Goal: Navigation & Orientation: Understand site structure

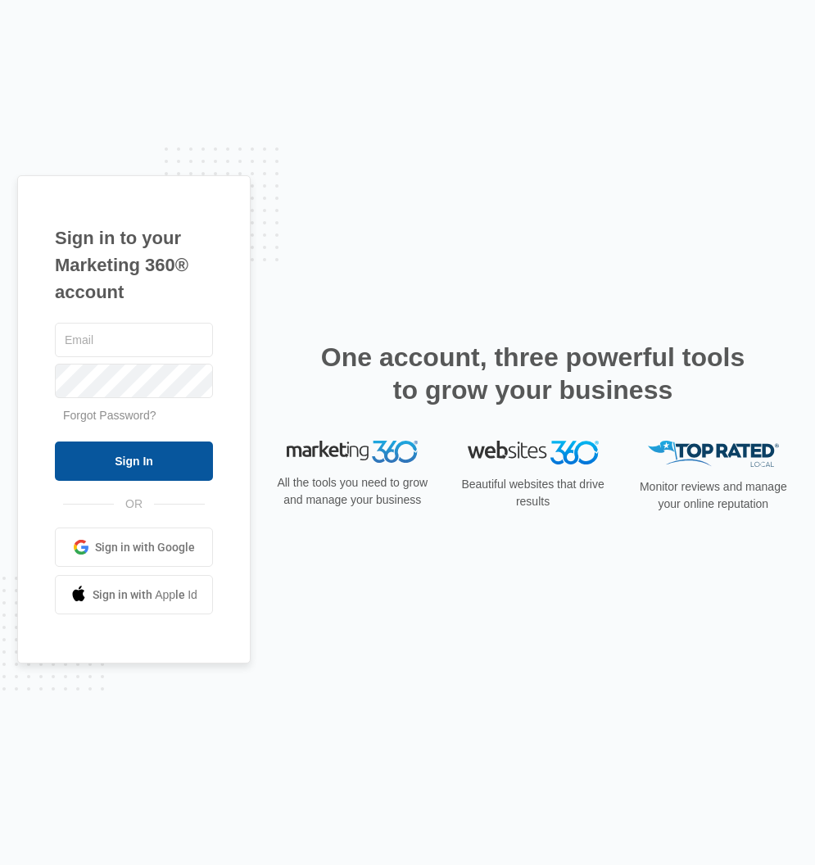
type input "[EMAIL_ADDRESS][DOMAIN_NAME]"
click at [131, 451] on input "Sign In" at bounding box center [134, 461] width 158 height 39
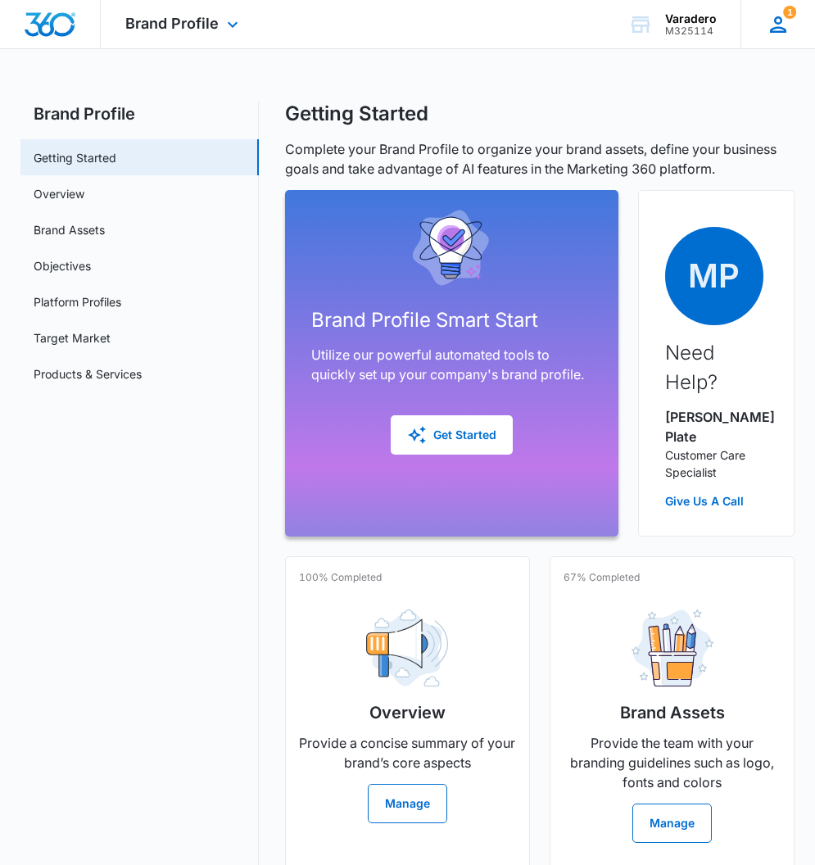
click at [771, 18] on icon at bounding box center [778, 24] width 25 height 25
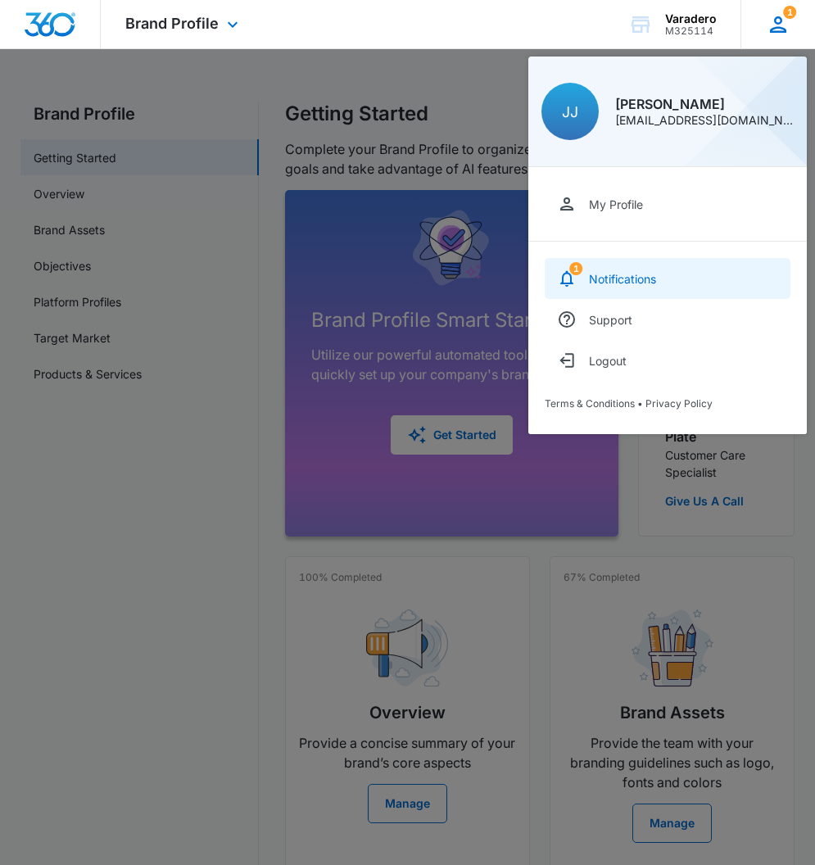
click at [599, 273] on div "Notifications" at bounding box center [622, 279] width 67 height 14
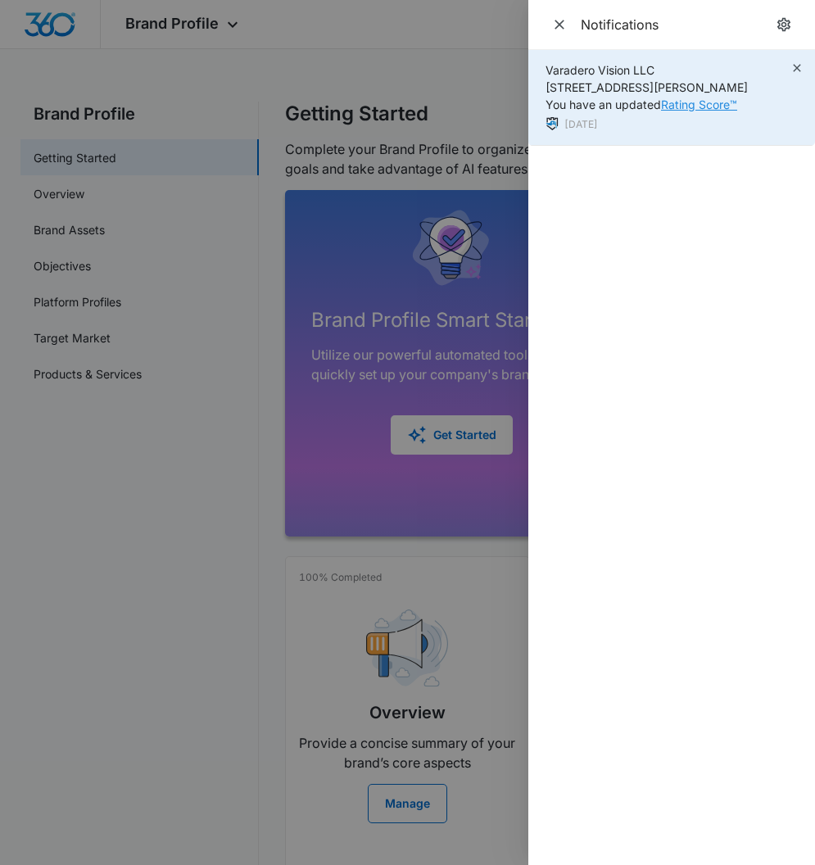
click at [698, 102] on link "Rating Score™" at bounding box center [699, 104] width 76 height 14
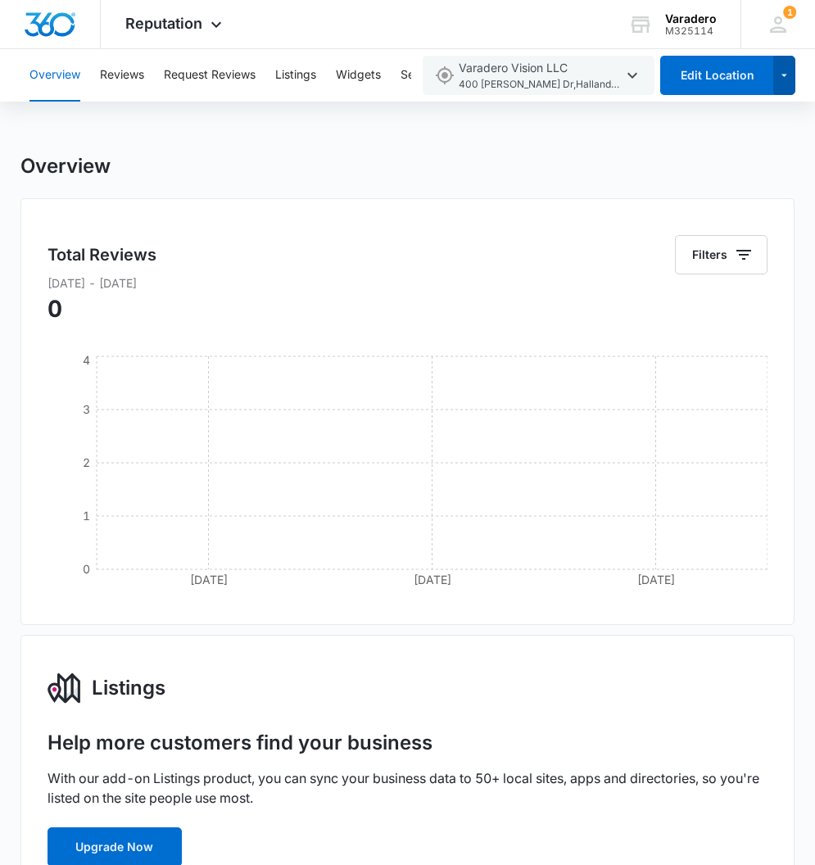
click at [786, 76] on icon "button" at bounding box center [784, 76] width 14 height 20
click at [634, 75] on icon "button" at bounding box center [633, 76] width 20 height 20
drag, startPoint x: 409, startPoint y: 235, endPoint x: 343, endPoint y: 216, distance: 68.2
click at [400, 233] on div "Total Reviews Filters [DATE] - [DATE] 0 [DATE] [DATE] [DATE] 0 1 2 3 4" at bounding box center [407, 411] width 774 height 427
click at [128, 81] on button "Reviews" at bounding box center [122, 75] width 44 height 52
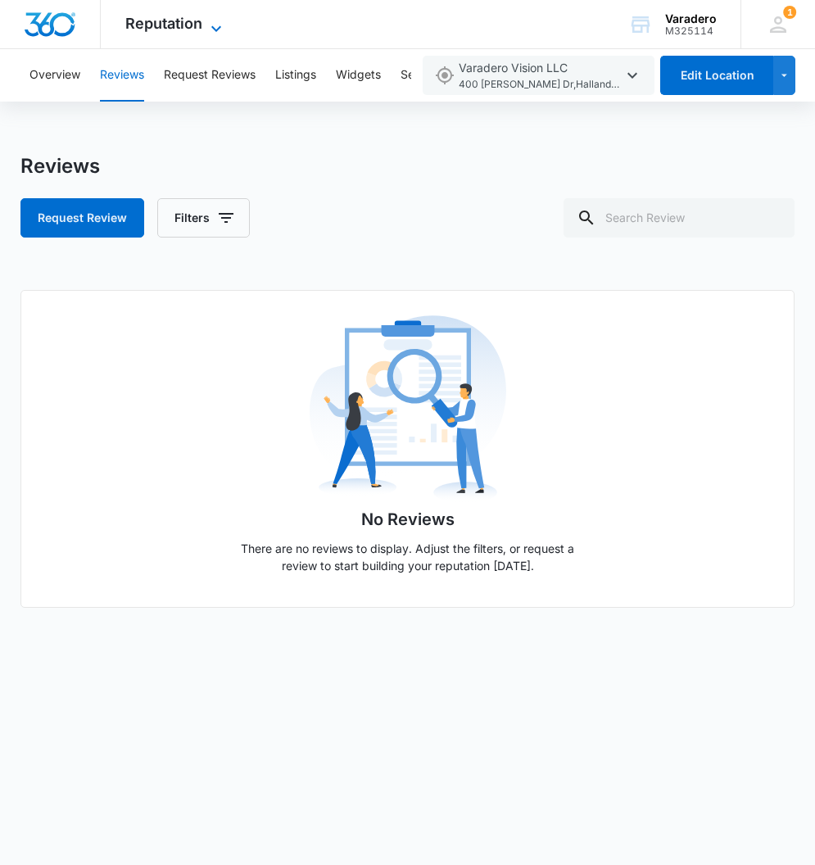
click at [162, 22] on span "Reputation" at bounding box center [163, 23] width 77 height 17
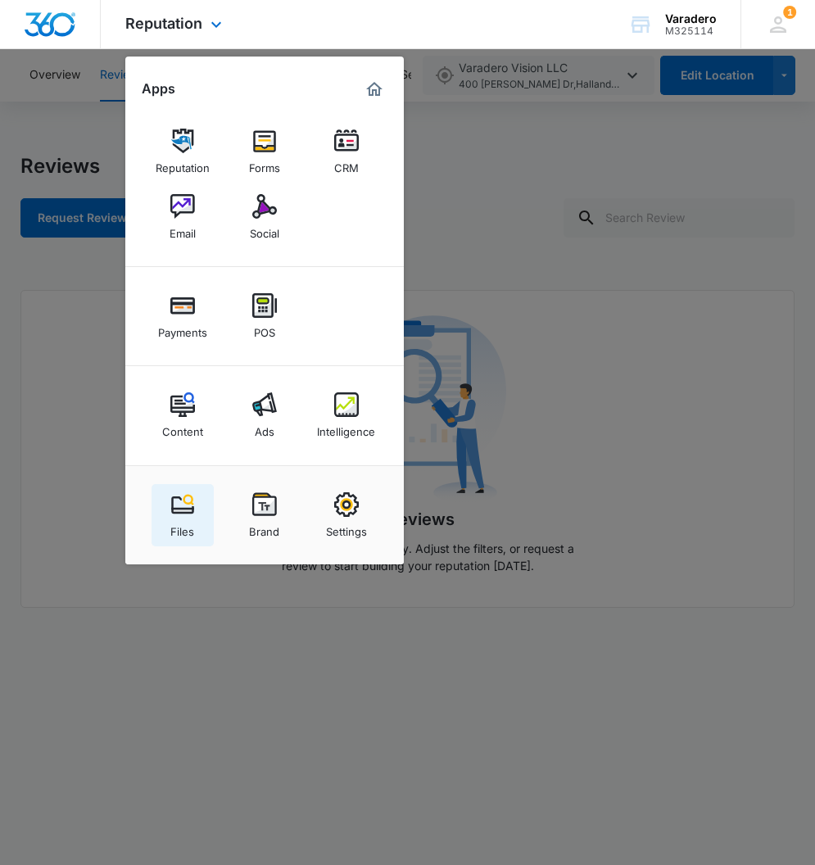
click at [158, 505] on link "Files" at bounding box center [183, 515] width 62 height 62
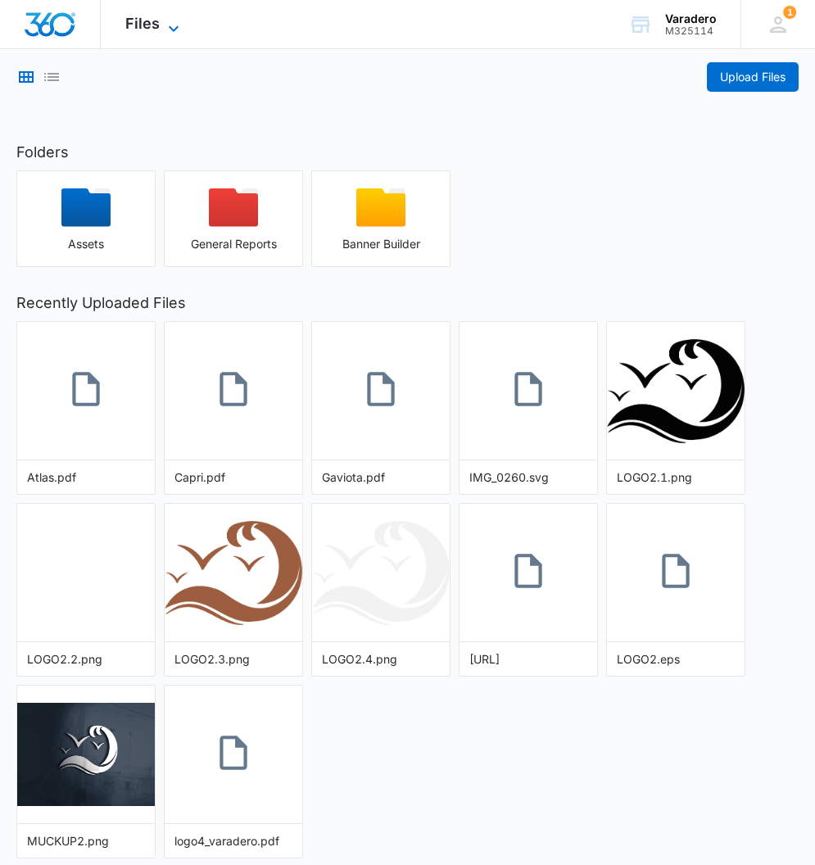
click at [151, 23] on span "Files" at bounding box center [142, 23] width 34 height 17
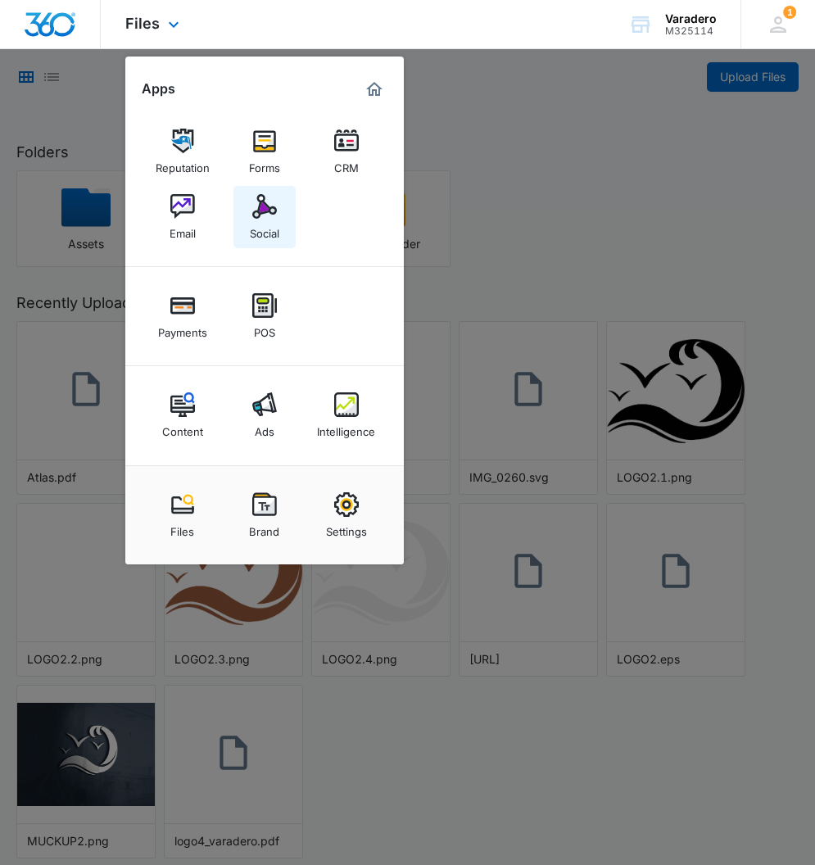
click at [266, 205] on img at bounding box center [264, 206] width 25 height 25
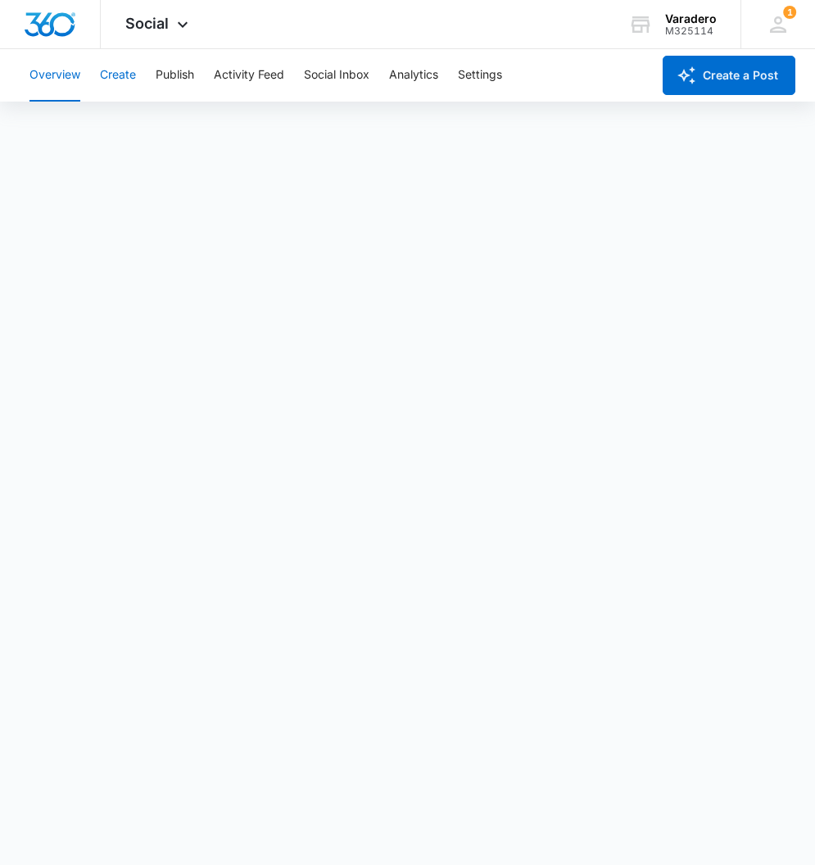
click at [122, 80] on button "Create" at bounding box center [118, 75] width 36 height 52
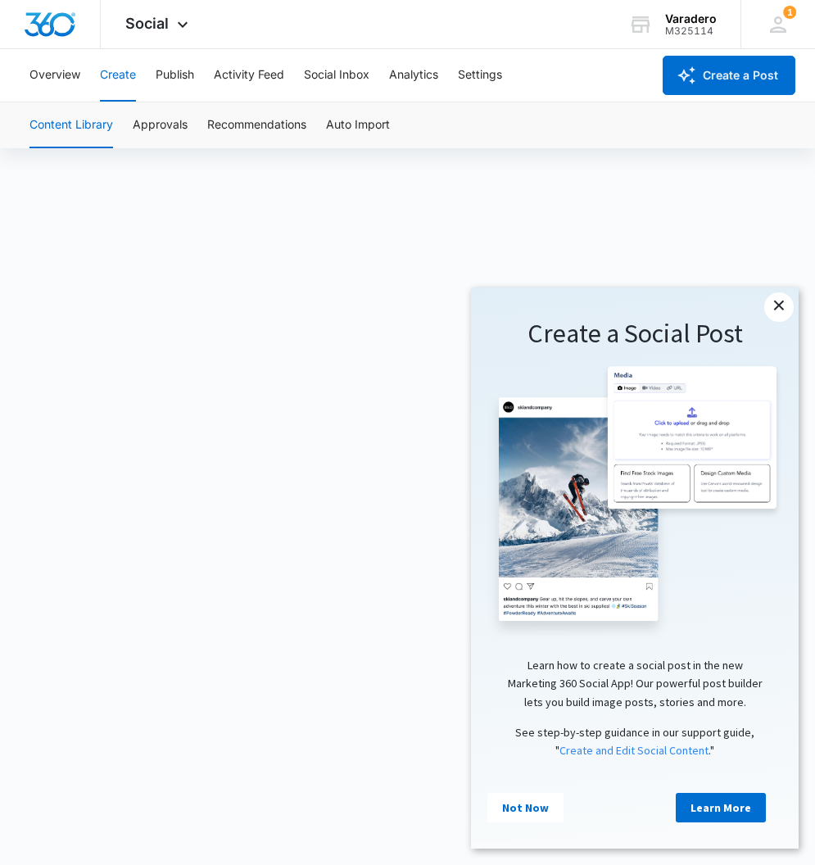
scroll to position [11, 0]
click at [776, 308] on link "×" at bounding box center [778, 306] width 29 height 29
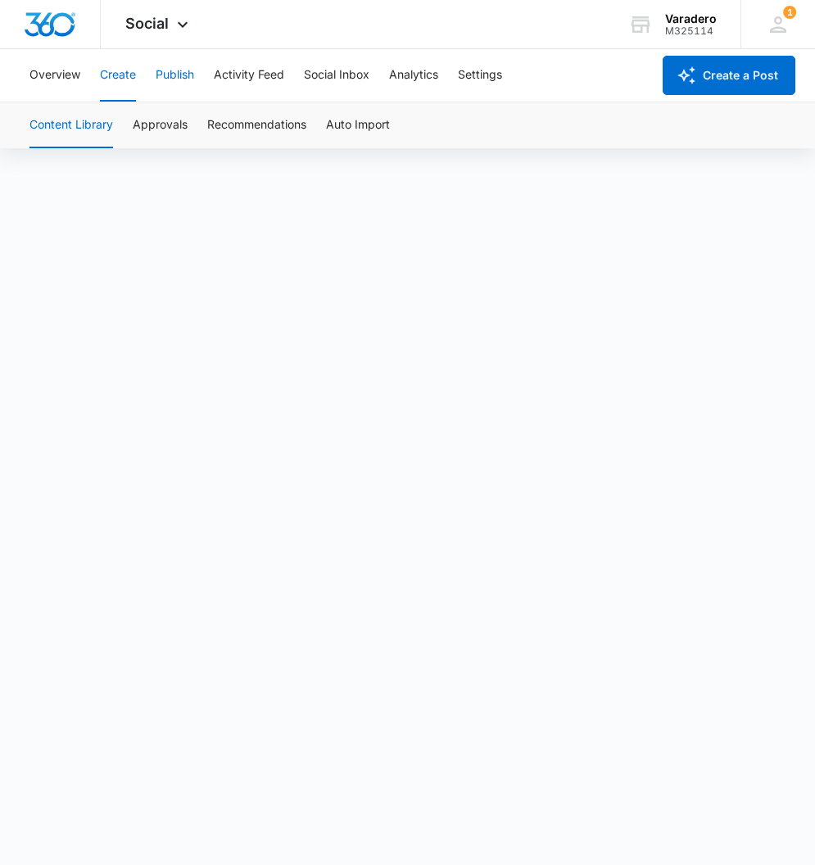
click at [167, 67] on button "Publish" at bounding box center [175, 75] width 39 height 52
click at [257, 77] on button "Activity Feed" at bounding box center [249, 75] width 70 height 52
click at [175, 21] on icon at bounding box center [183, 29] width 20 height 20
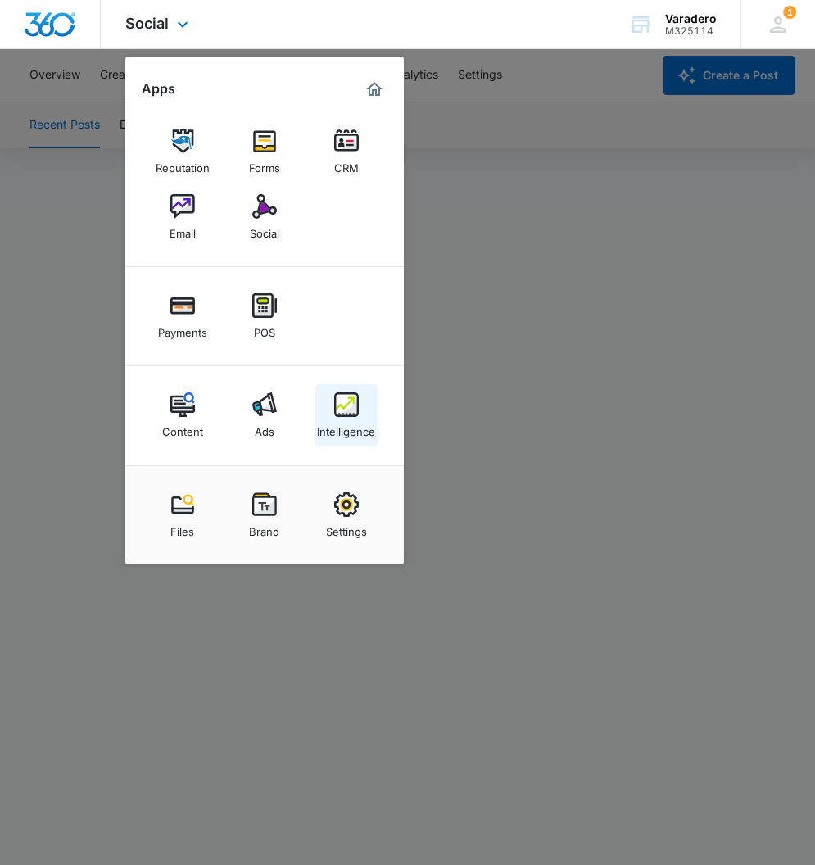
click at [351, 422] on div "Intelligence" at bounding box center [346, 427] width 58 height 21
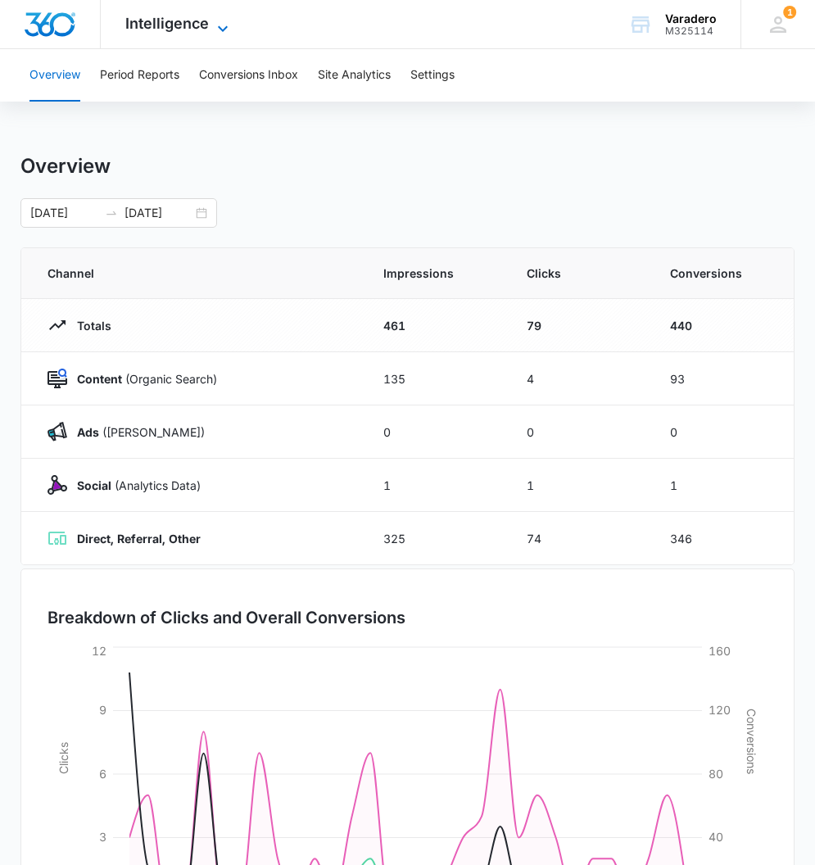
click at [225, 22] on icon at bounding box center [223, 29] width 20 height 20
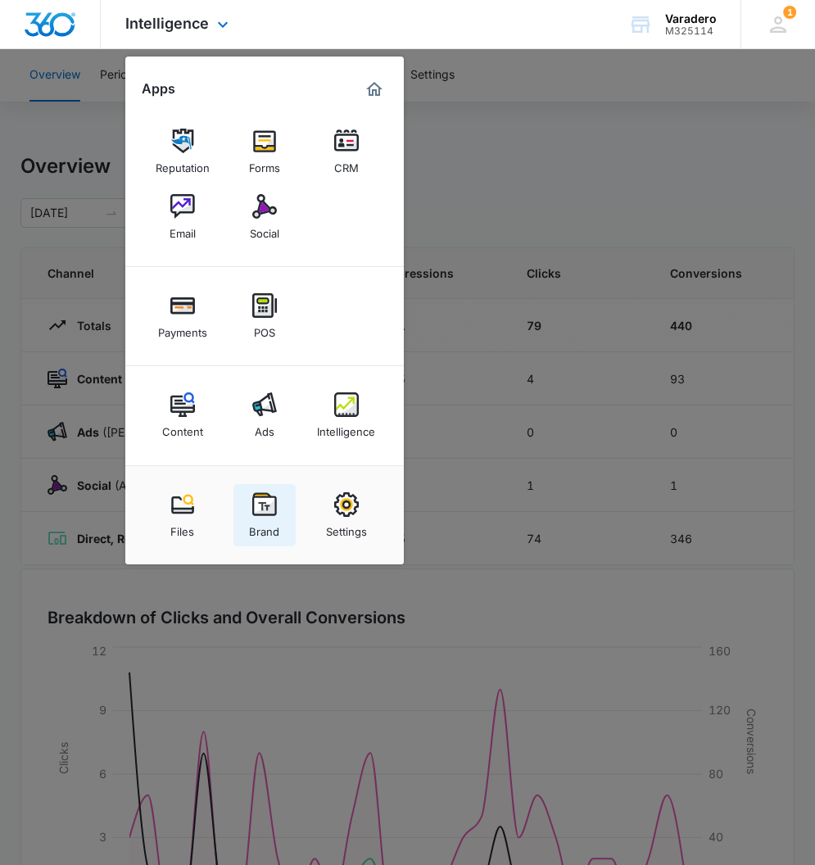
click at [261, 522] on div "Brand" at bounding box center [264, 527] width 30 height 21
